Goal: Task Accomplishment & Management: Use online tool/utility

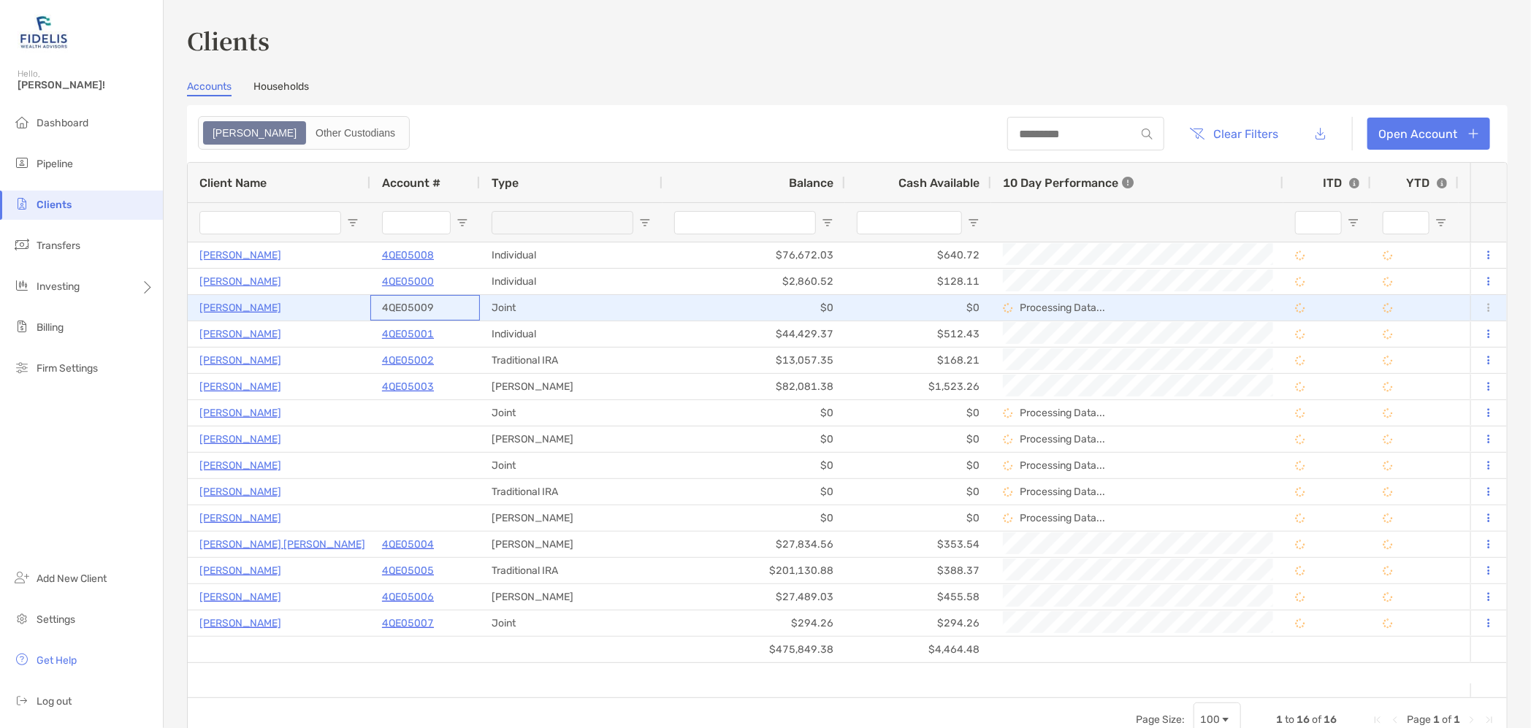
click at [425, 306] on p "4QE05009" at bounding box center [408, 308] width 52 height 18
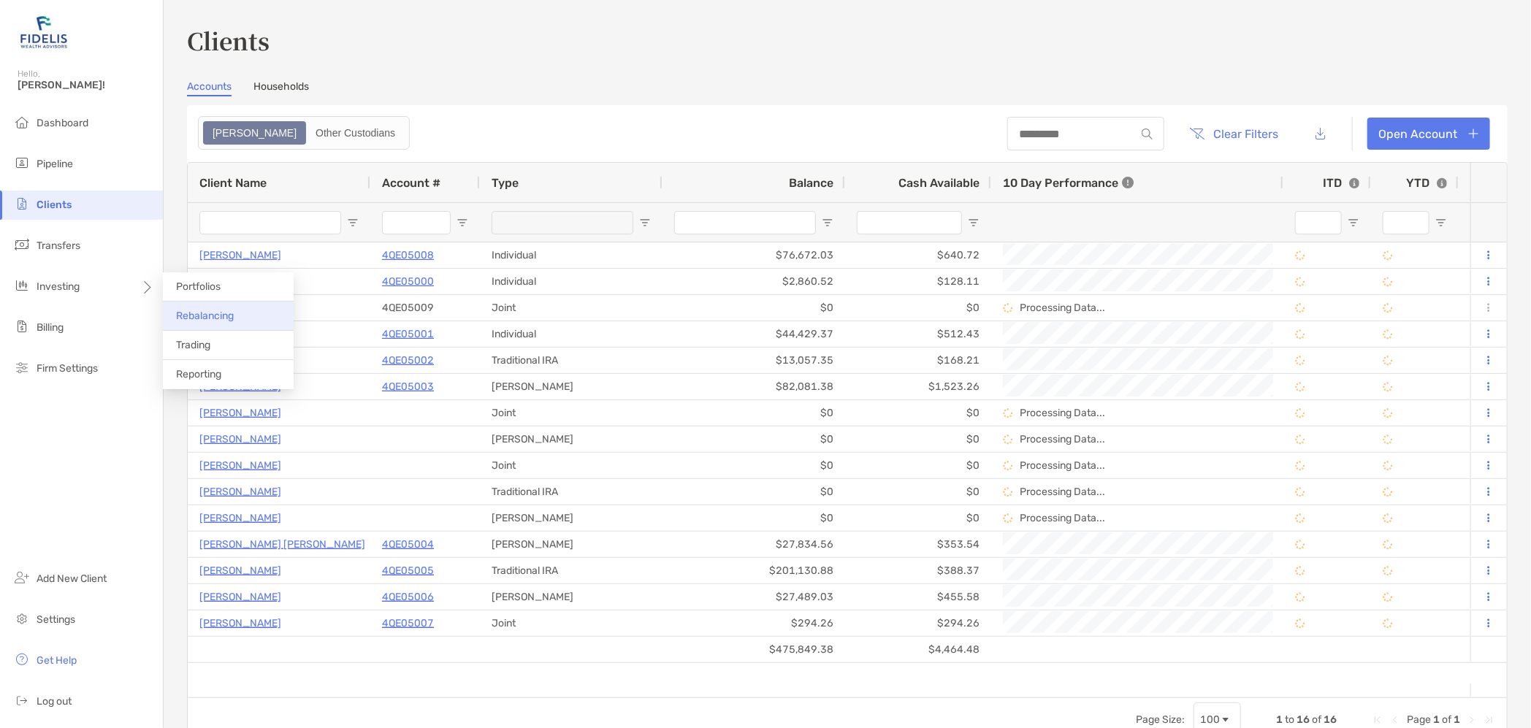
click at [213, 313] on span "Rebalancing" at bounding box center [205, 316] width 58 height 12
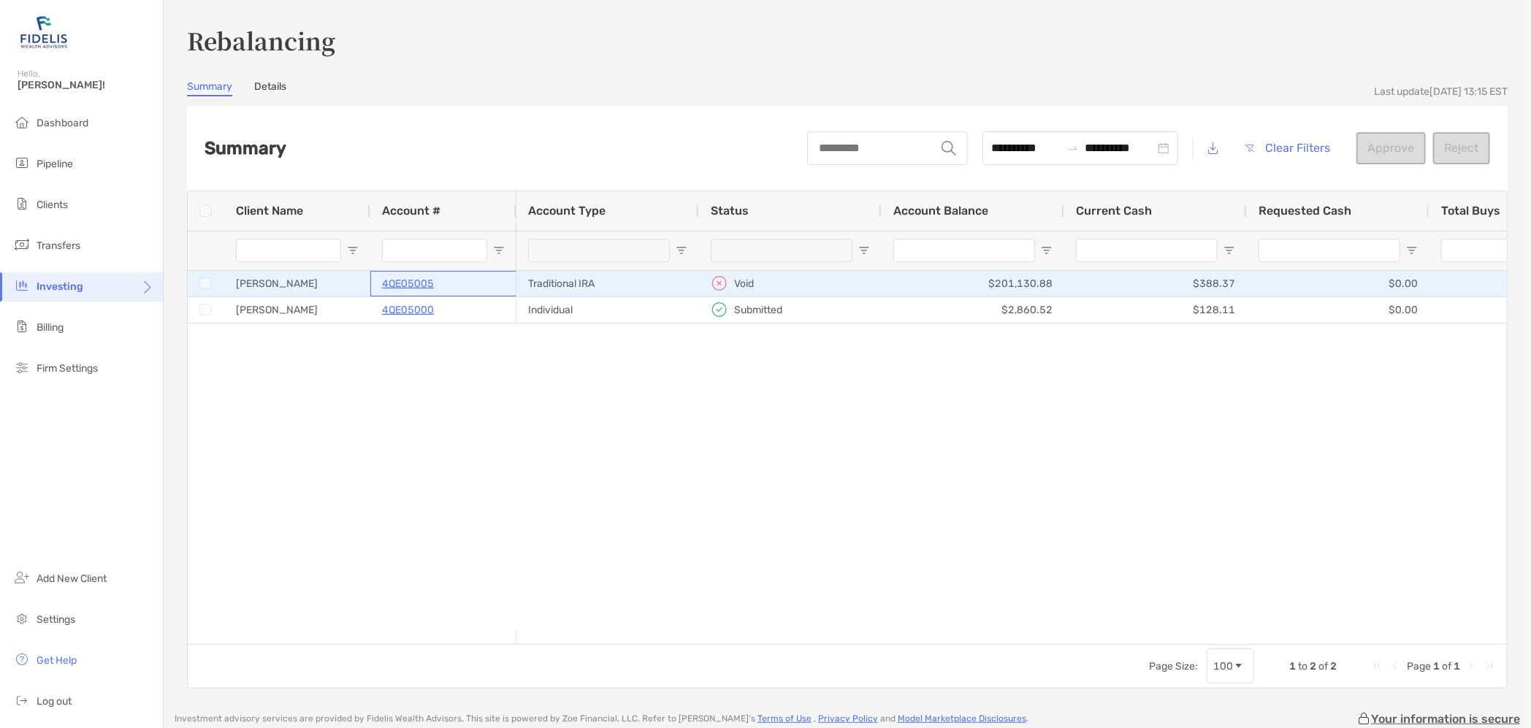
click at [418, 284] on p "4QE05005" at bounding box center [408, 284] width 52 height 18
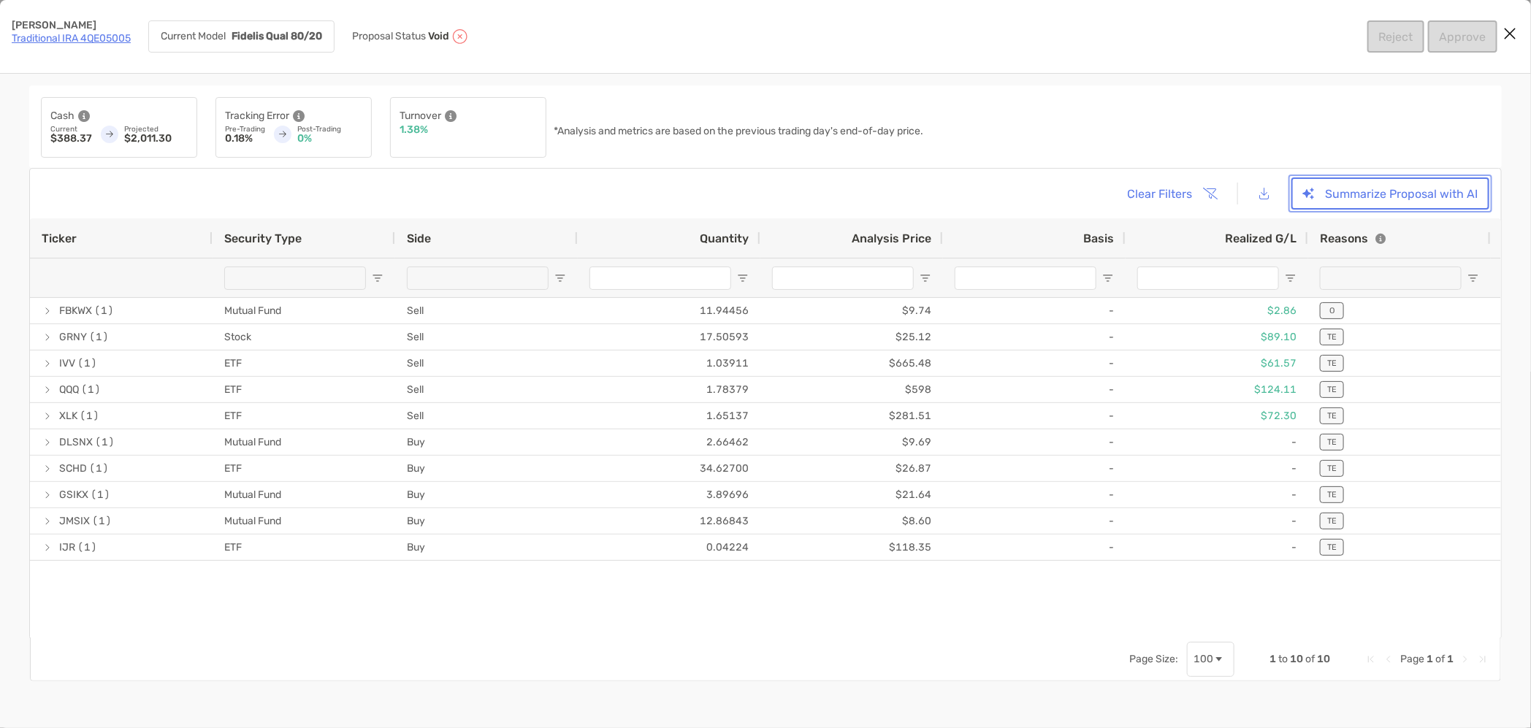
click at [1383, 192] on button "Summarize Proposal with AI" at bounding box center [1390, 193] width 198 height 32
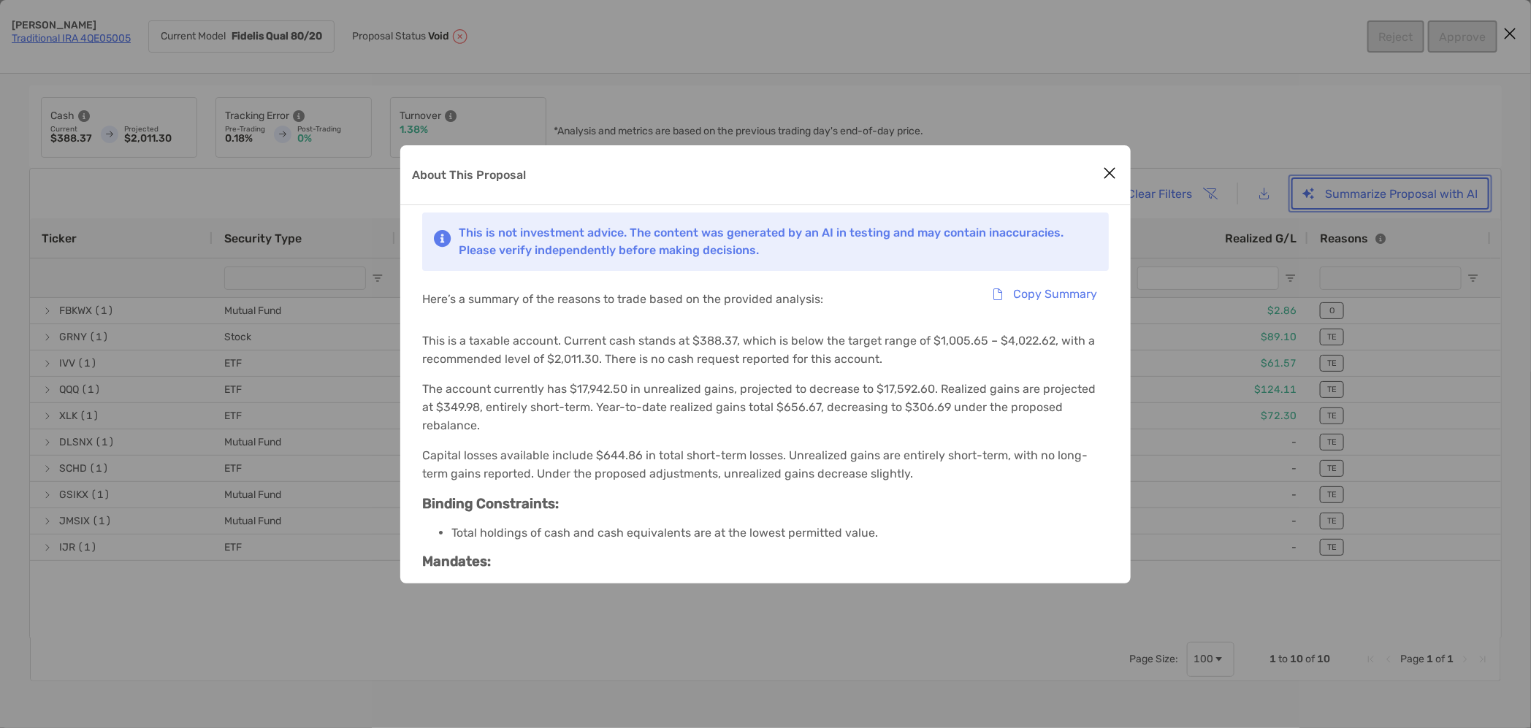
scroll to position [129, 0]
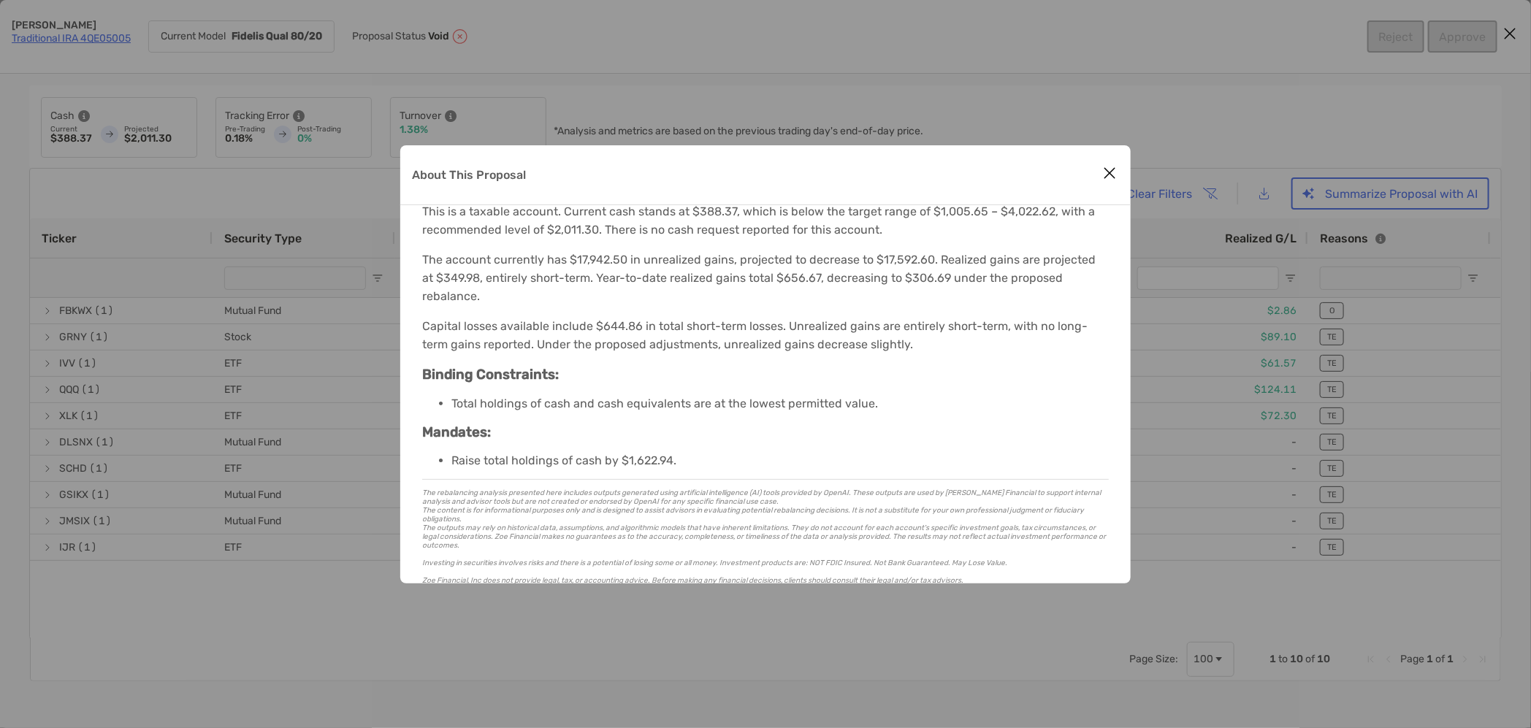
click at [1106, 169] on icon "Close modal" at bounding box center [1109, 173] width 13 height 18
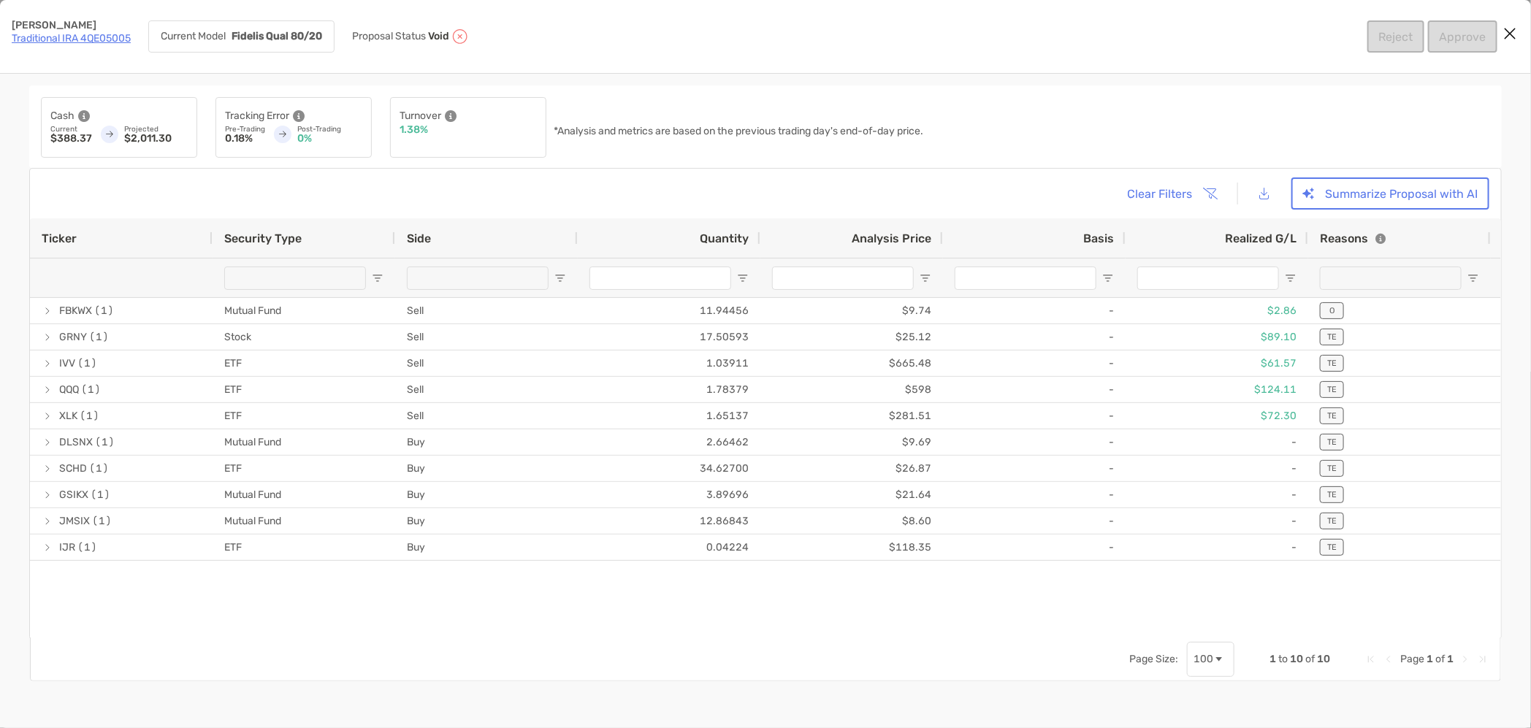
click at [1516, 34] on icon "Close modal" at bounding box center [1509, 34] width 13 height 18
